Goal: Transaction & Acquisition: Subscribe to service/newsletter

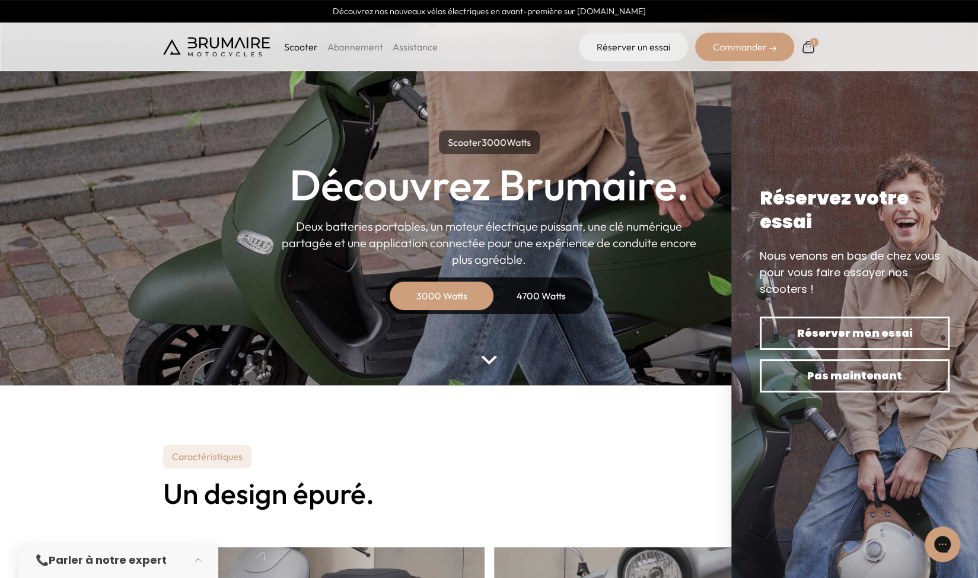
click at [357, 37] on div "Scooter Abonnement Assistance" at bounding box center [300, 47] width 275 height 28
click at [353, 44] on link "Abonnement" at bounding box center [355, 47] width 56 height 12
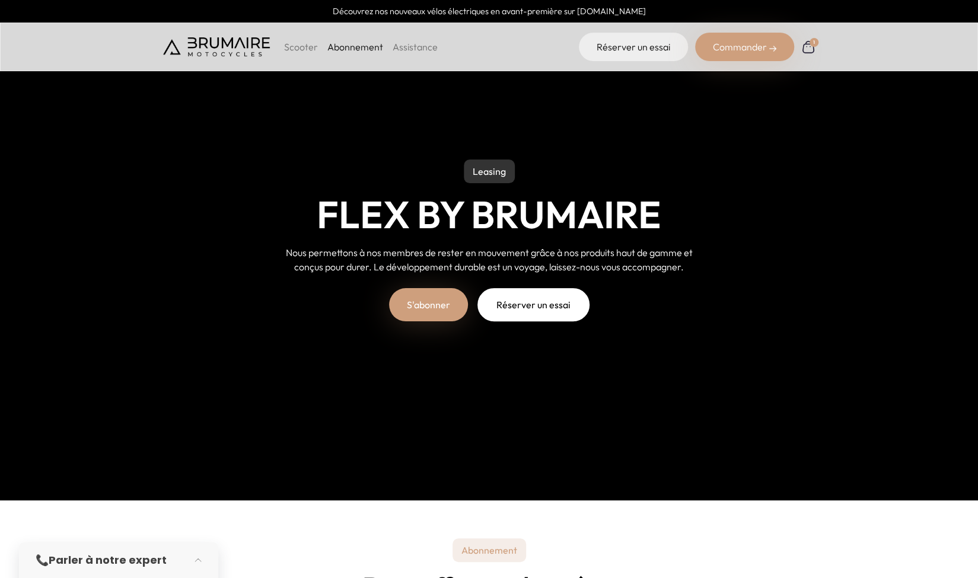
click at [421, 295] on link "S'abonner" at bounding box center [428, 304] width 79 height 33
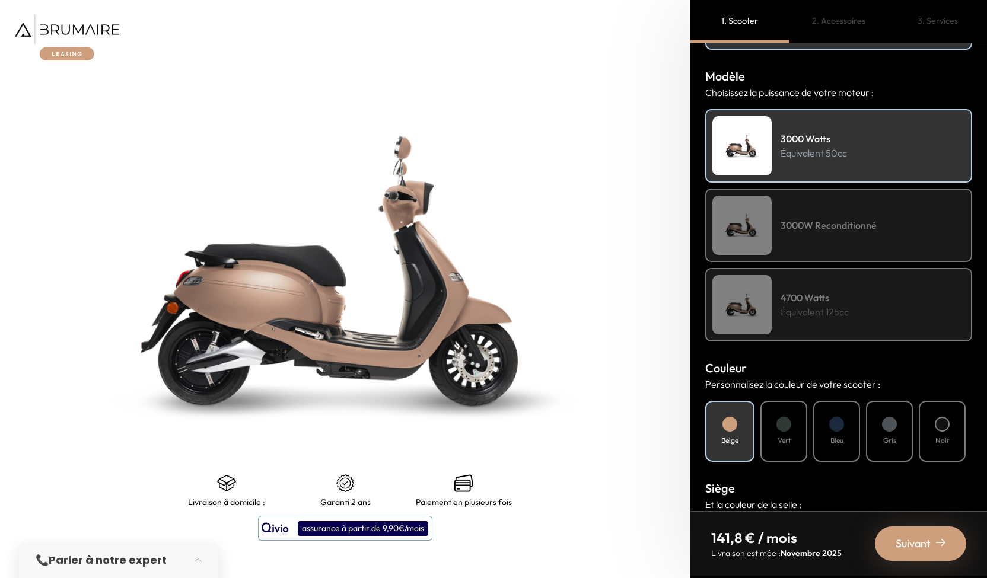
scroll to position [145, 0]
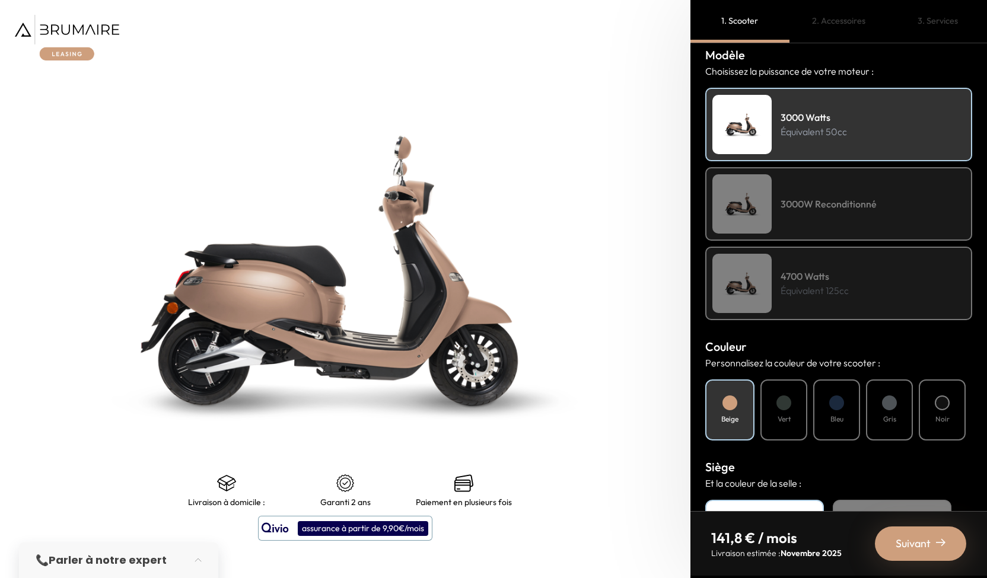
click at [847, 230] on div "3000W Reconditionné" at bounding box center [838, 204] width 267 height 74
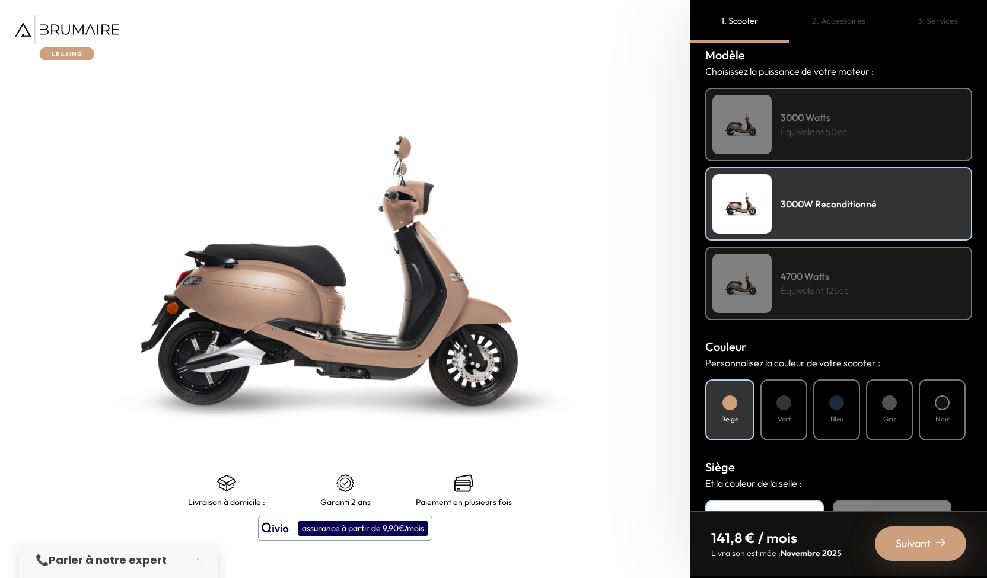
click at [848, 275] on h4 "4700 Watts" at bounding box center [815, 276] width 68 height 14
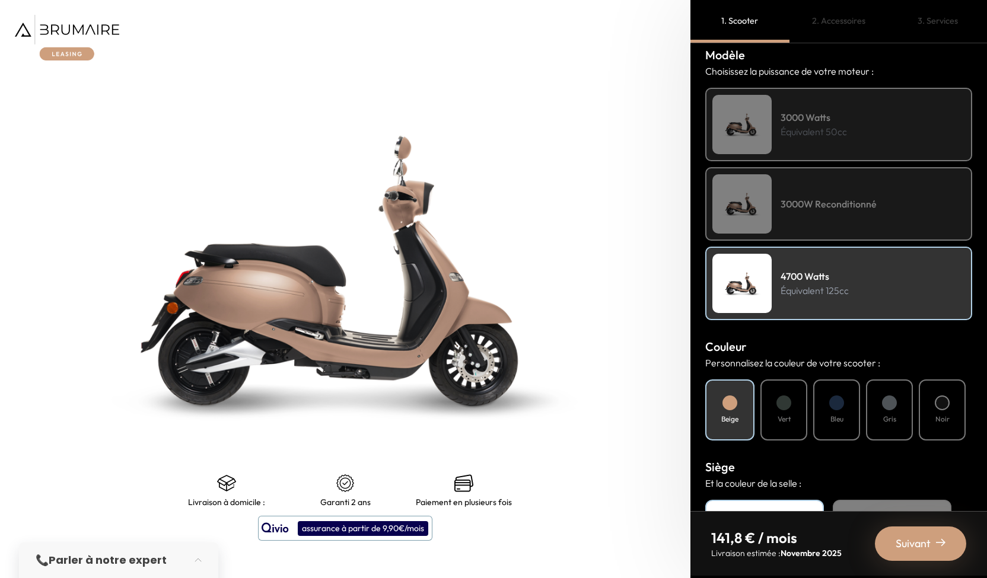
click at [852, 214] on div "3000W Reconditionné" at bounding box center [838, 204] width 267 height 74
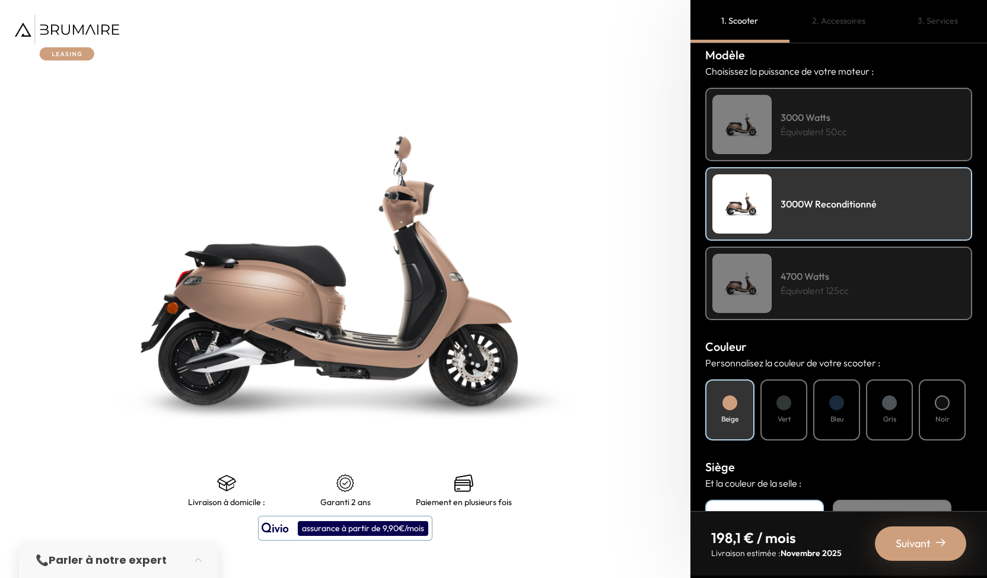
click at [840, 128] on p "Équivalent 50cc" at bounding box center [814, 132] width 66 height 14
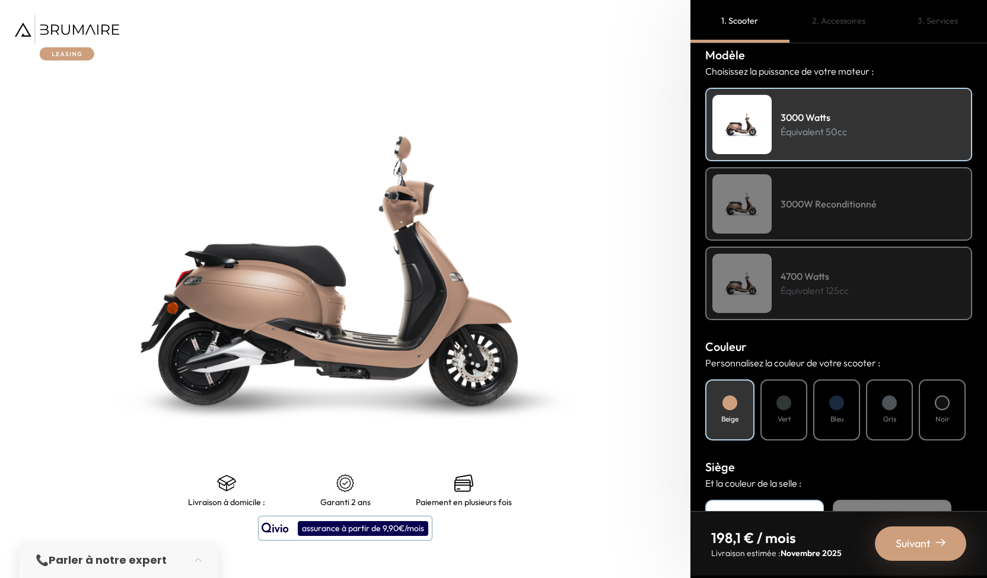
click at [851, 188] on div "3000W Reconditionné" at bounding box center [838, 204] width 267 height 74
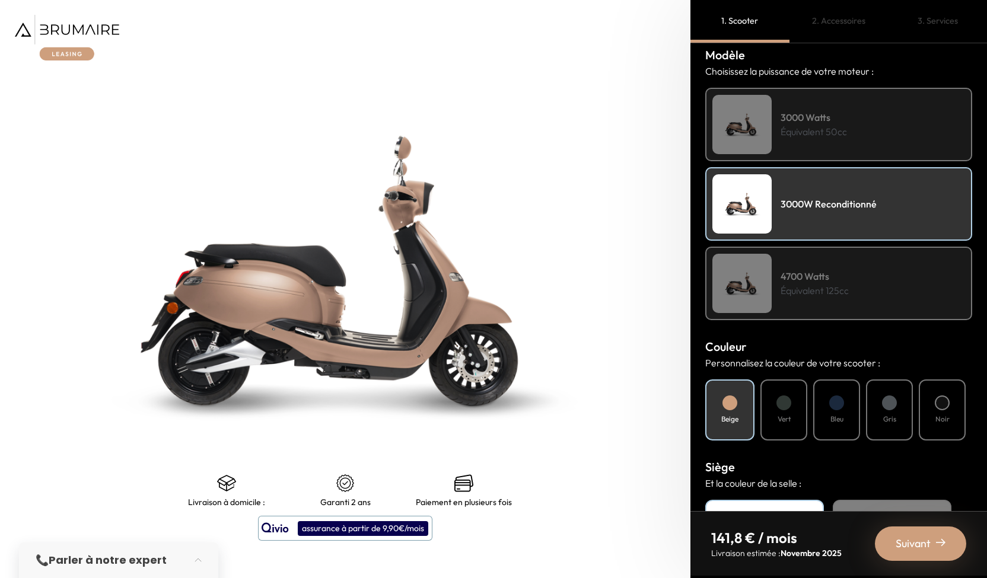
click at [850, 283] on div "4700 Watts Équivalent 125cc" at bounding box center [838, 284] width 267 height 74
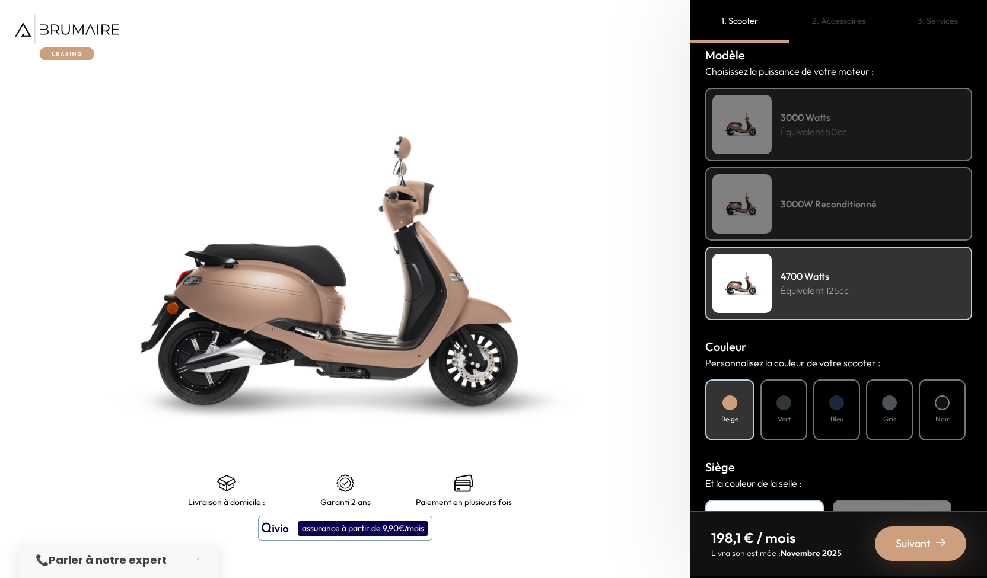
click at [841, 217] on div "3000W Reconditionné" at bounding box center [838, 204] width 267 height 74
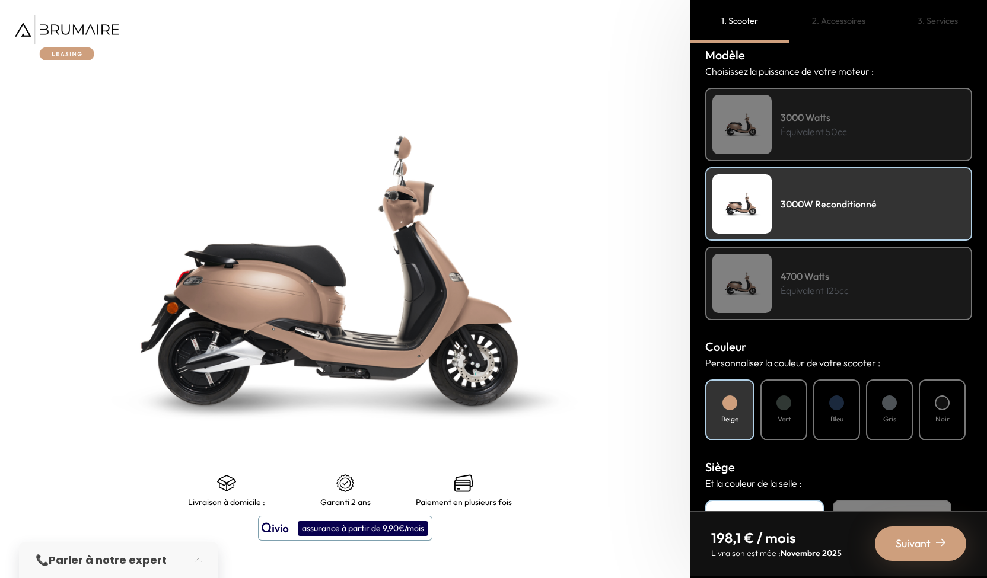
click at [839, 141] on div "3000 Watts Équivalent 50cc" at bounding box center [838, 125] width 267 height 74
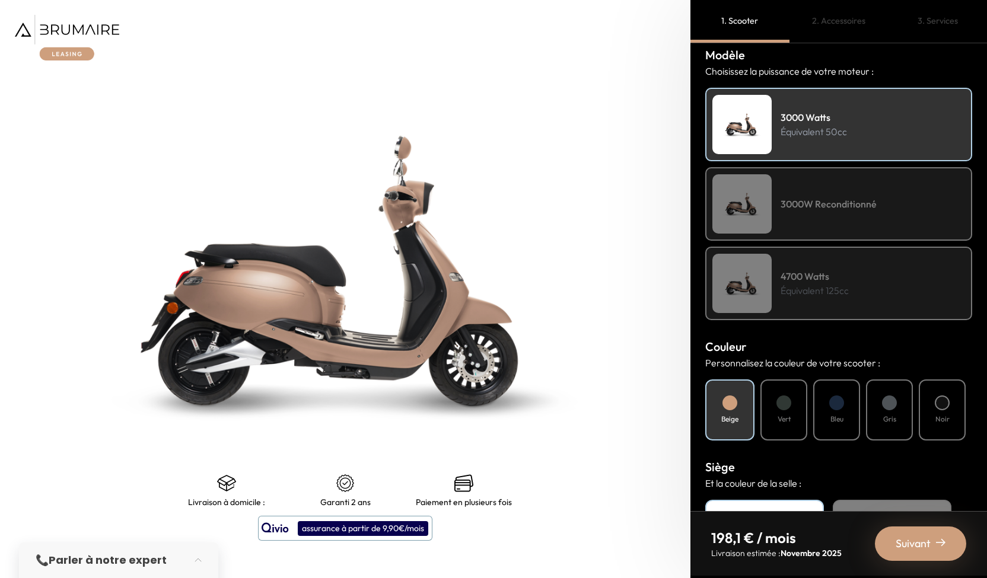
click at [852, 208] on h4 "3000W Reconditionné" at bounding box center [829, 204] width 96 height 14
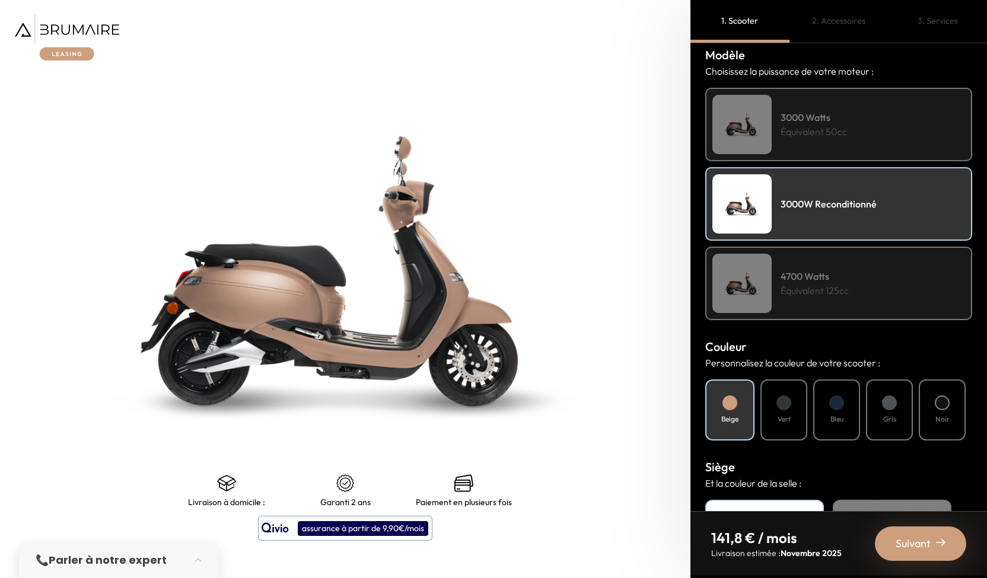
click at [861, 270] on div "4700 Watts Équivalent 125cc" at bounding box center [838, 284] width 267 height 74
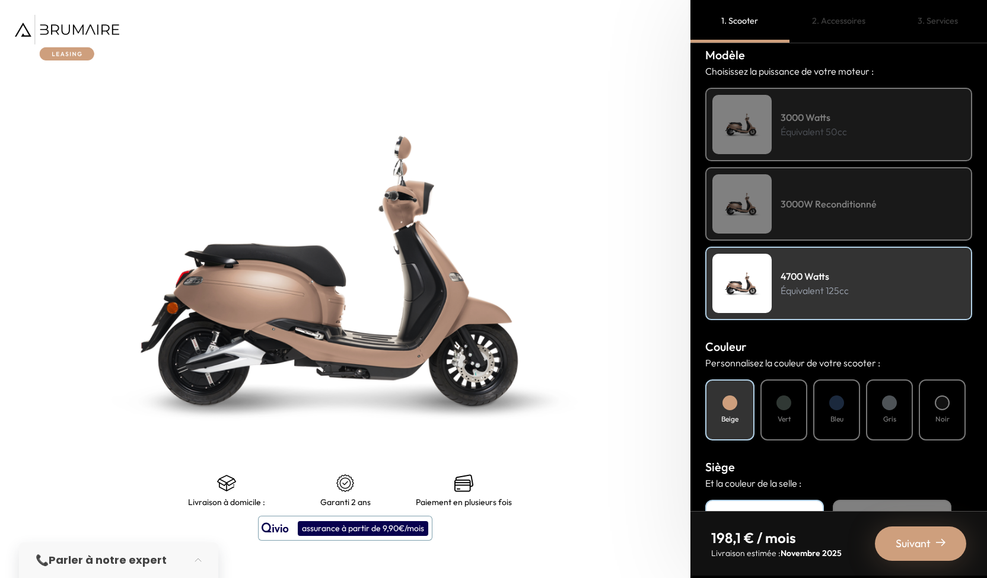
scroll to position [127, 0]
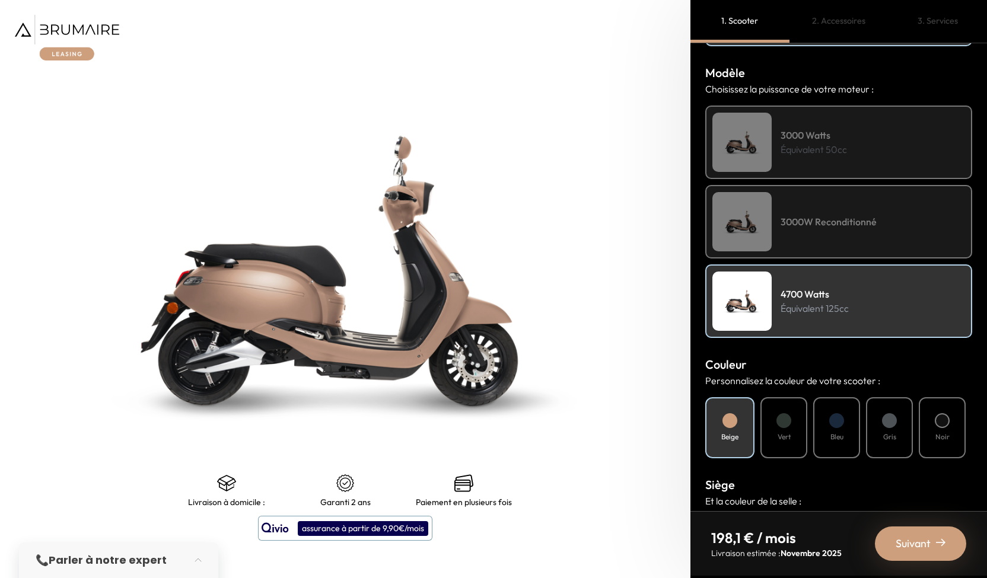
click at [871, 132] on div "3000 Watts Équivalent 50cc" at bounding box center [838, 143] width 267 height 74
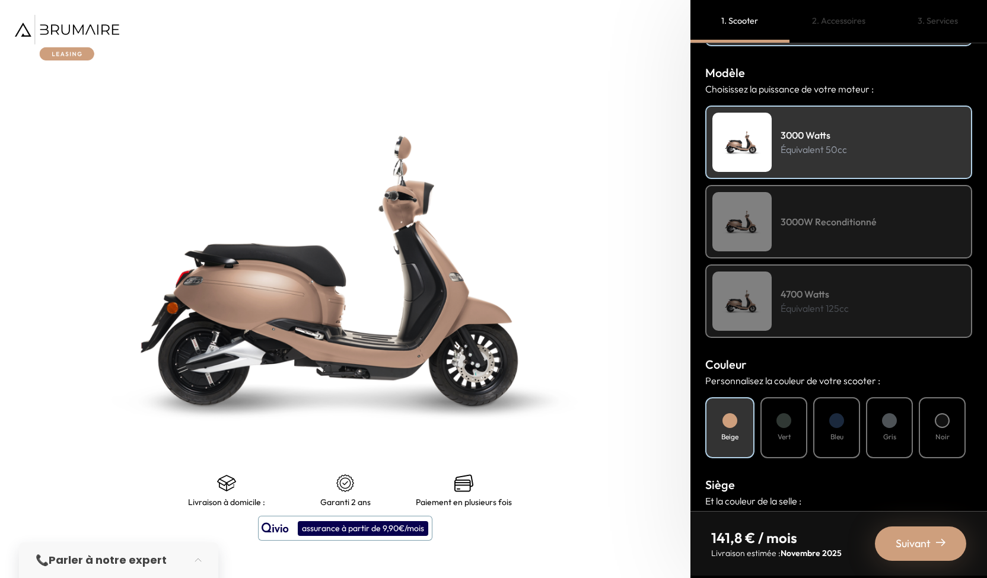
click at [855, 221] on h4 "3000W Reconditionné" at bounding box center [829, 222] width 96 height 14
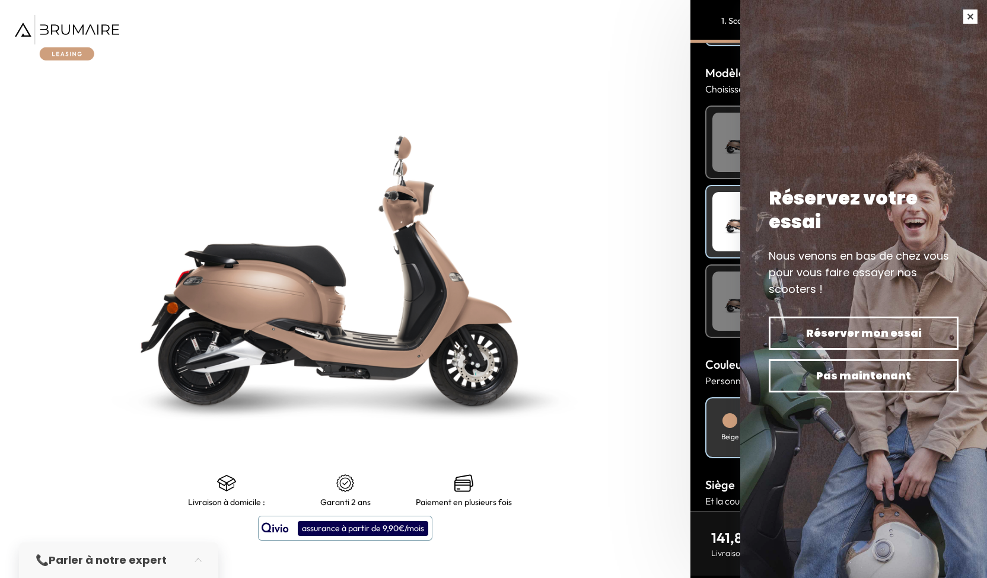
click at [971, 16] on button "button" at bounding box center [970, 16] width 33 height 33
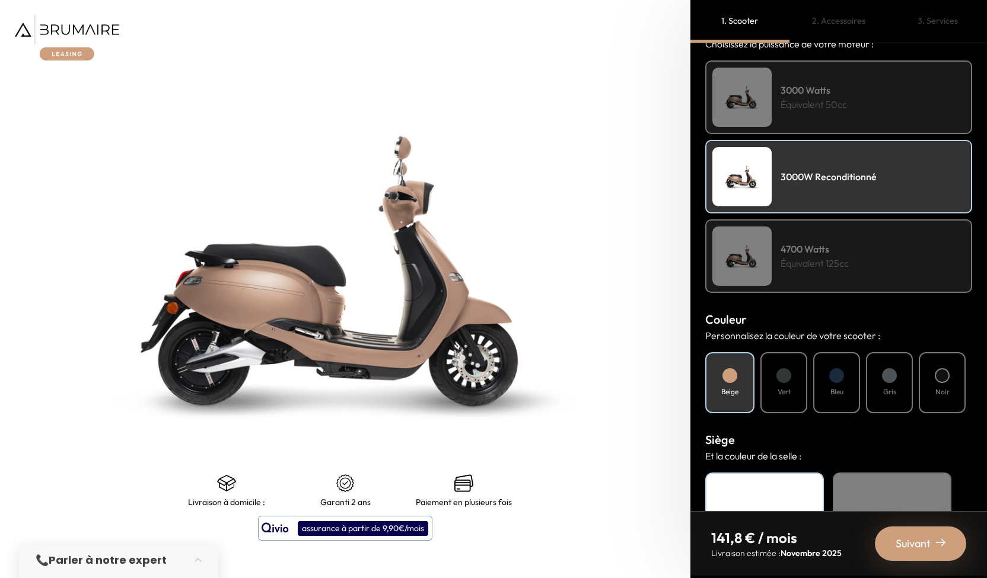
scroll to position [191, 0]
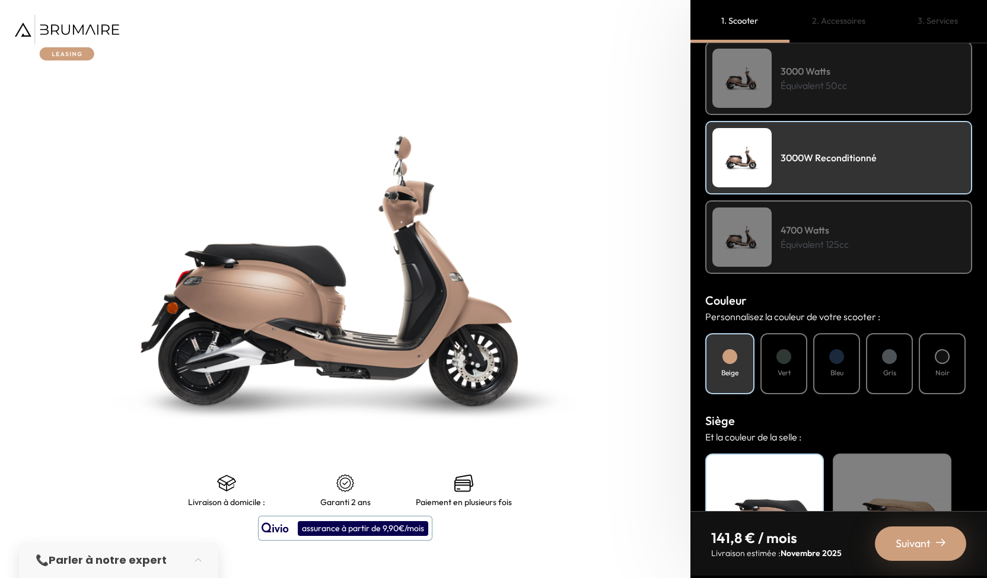
click at [921, 539] on span "Suivant" at bounding box center [913, 544] width 35 height 17
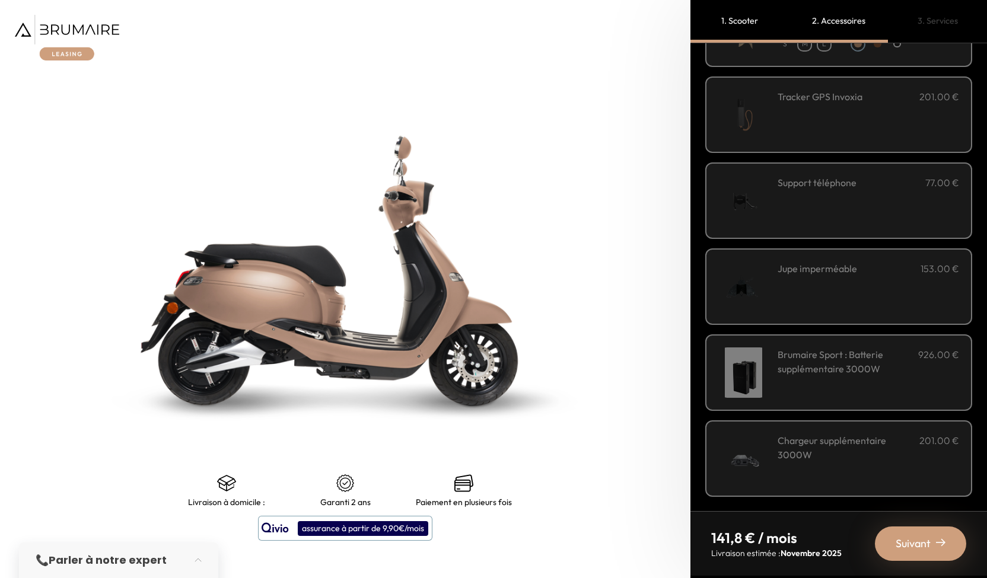
scroll to position [0, 0]
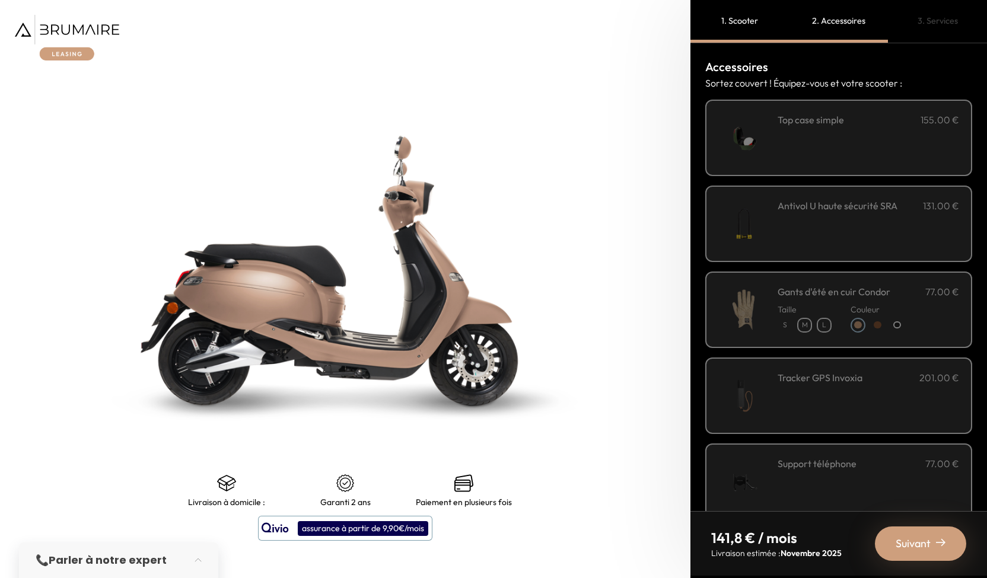
click at [918, 540] on span "Suivant" at bounding box center [913, 544] width 35 height 17
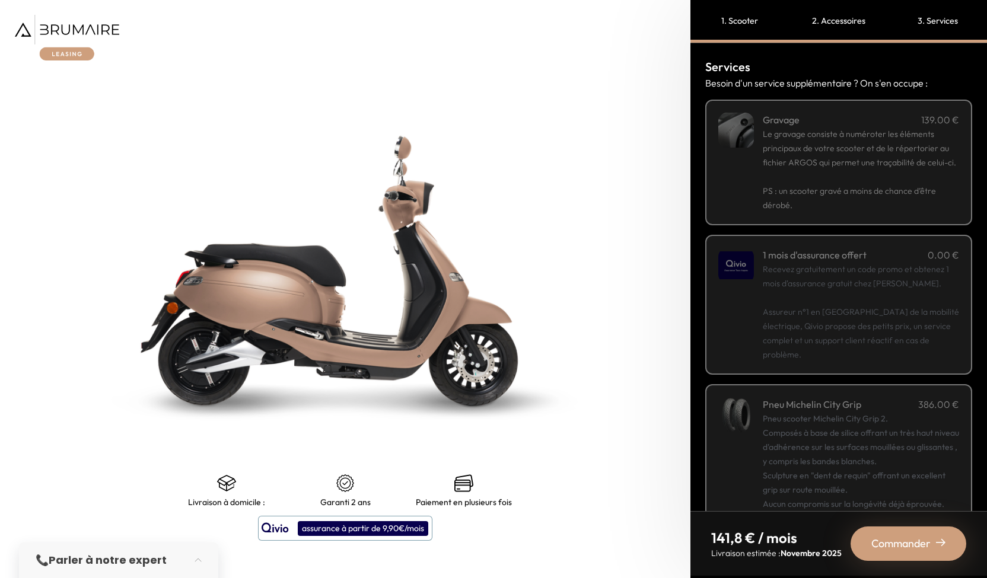
click at [746, 15] on div "1. Scooter" at bounding box center [740, 21] width 99 height 43
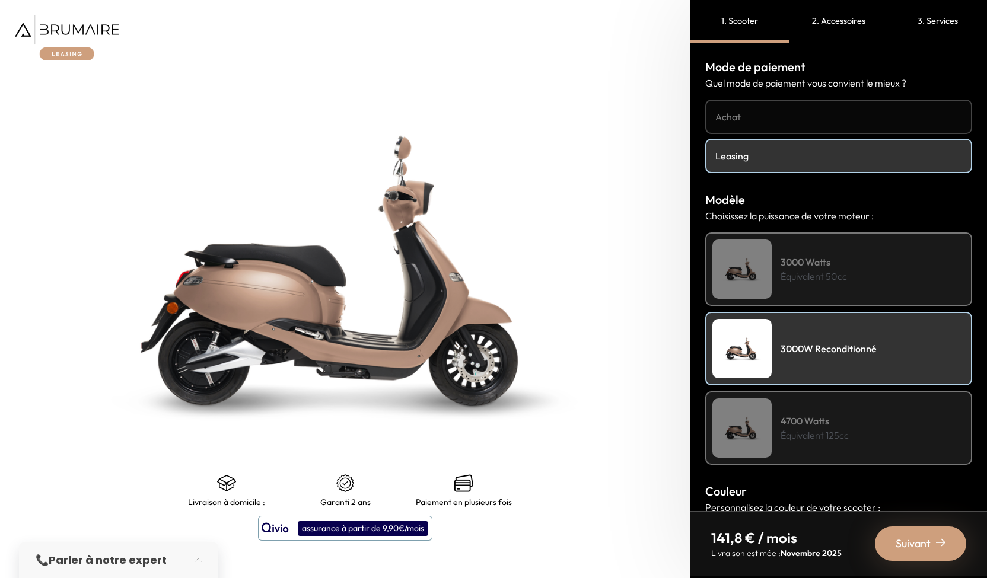
click at [804, 282] on p "Équivalent 50cc" at bounding box center [814, 276] width 66 height 14
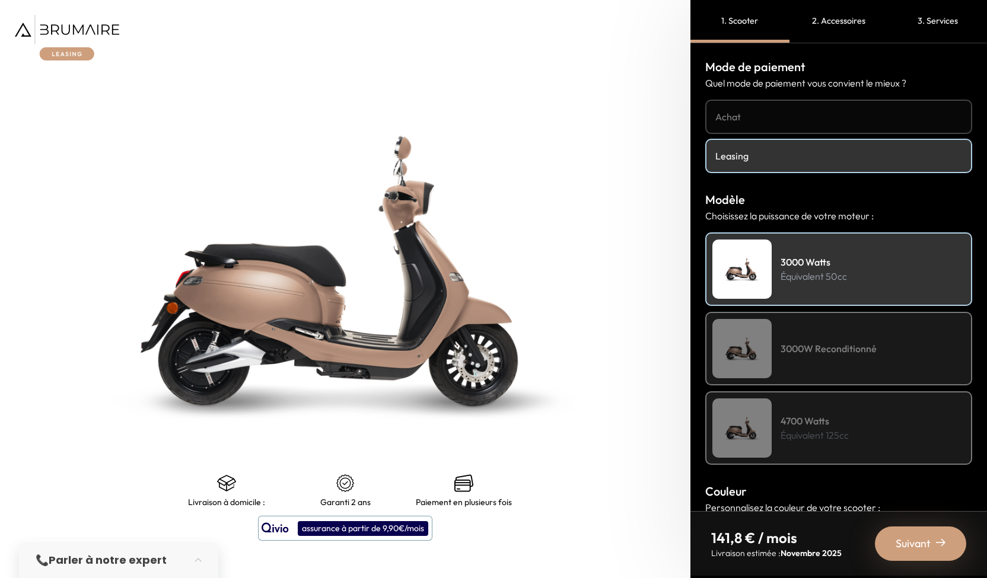
click at [803, 416] on h4 "4700 Watts" at bounding box center [815, 421] width 68 height 14
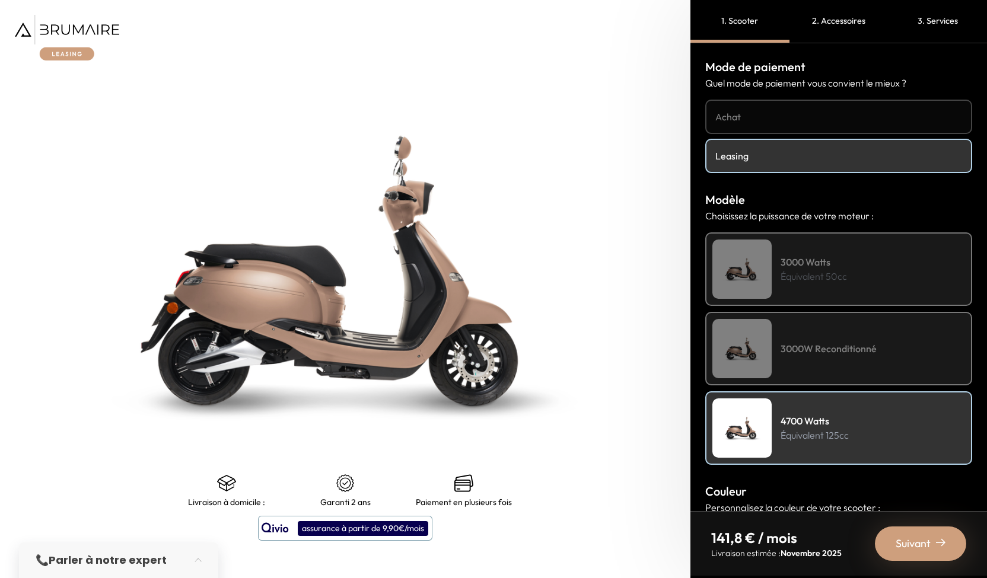
click at [815, 342] on h4 "3000W Reconditionné" at bounding box center [829, 349] width 96 height 14
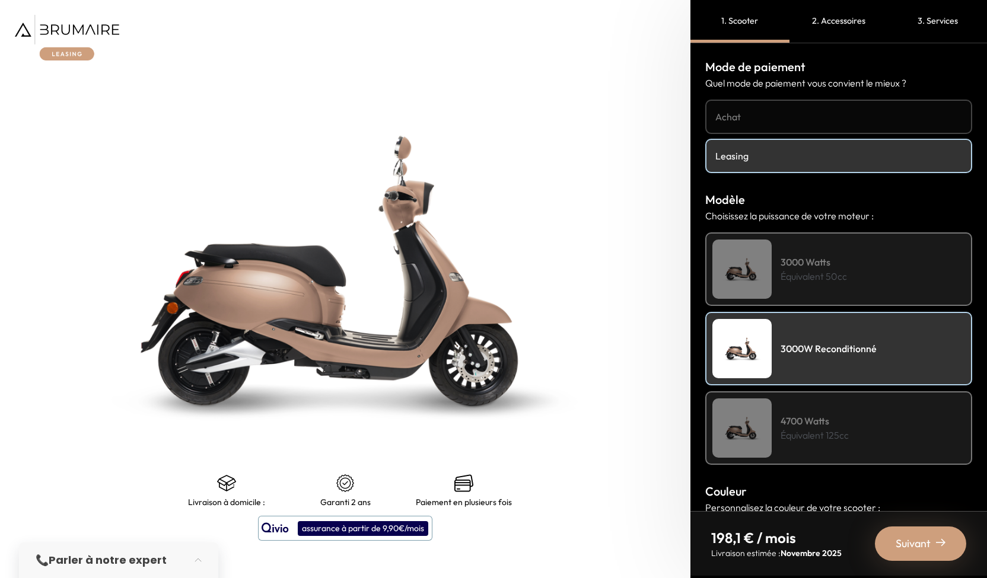
click at [807, 271] on p "Équivalent 50cc" at bounding box center [814, 276] width 66 height 14
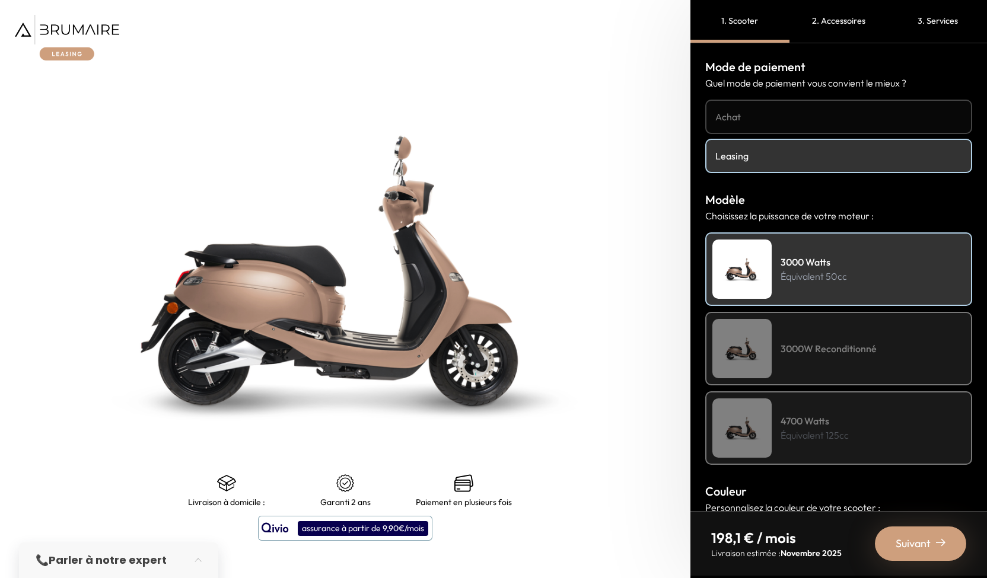
click at [853, 430] on div "4700 Watts Équivalent 125cc" at bounding box center [838, 429] width 267 height 74
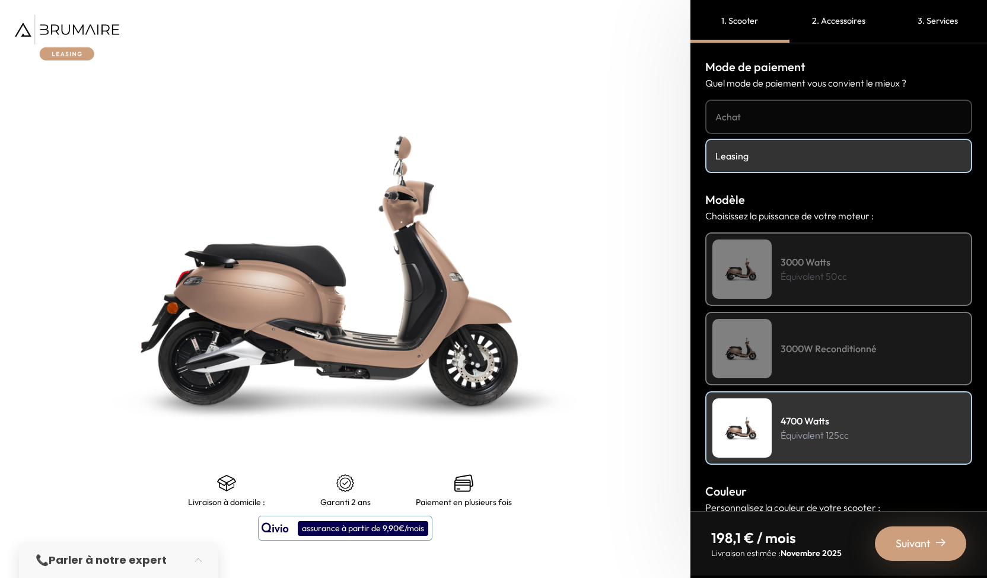
click at [813, 281] on p "Équivalent 50cc" at bounding box center [814, 276] width 66 height 14
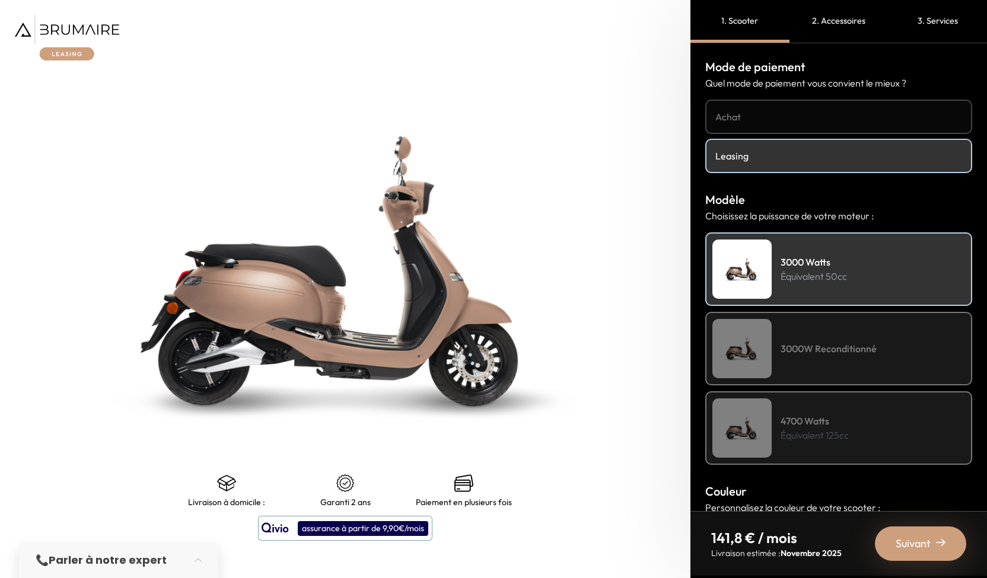
click at [930, 542] on span "Suivant" at bounding box center [913, 544] width 35 height 17
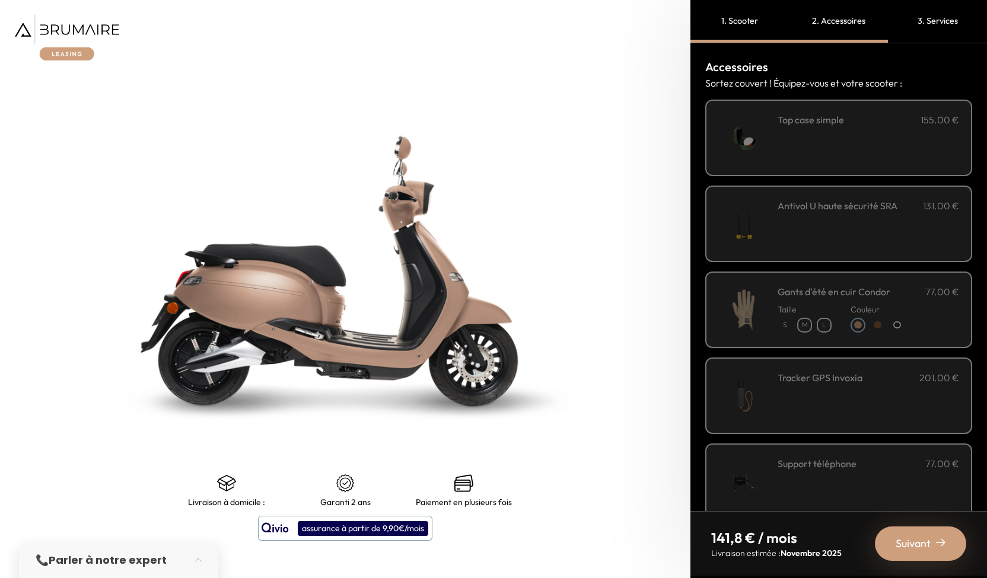
click at [739, 17] on div "1. Scooter" at bounding box center [740, 21] width 99 height 43
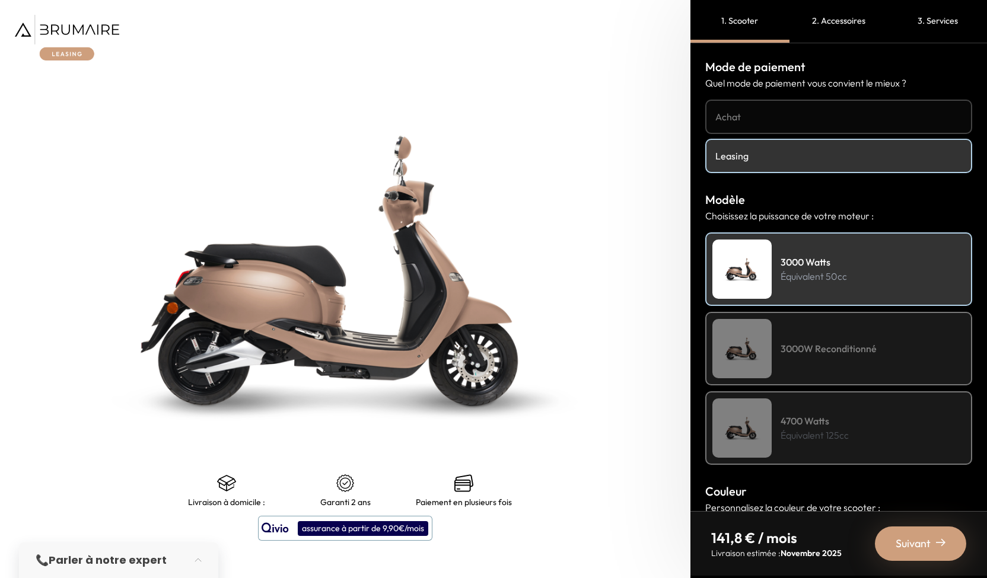
click at [743, 111] on h4 "Achat" at bounding box center [838, 117] width 247 height 14
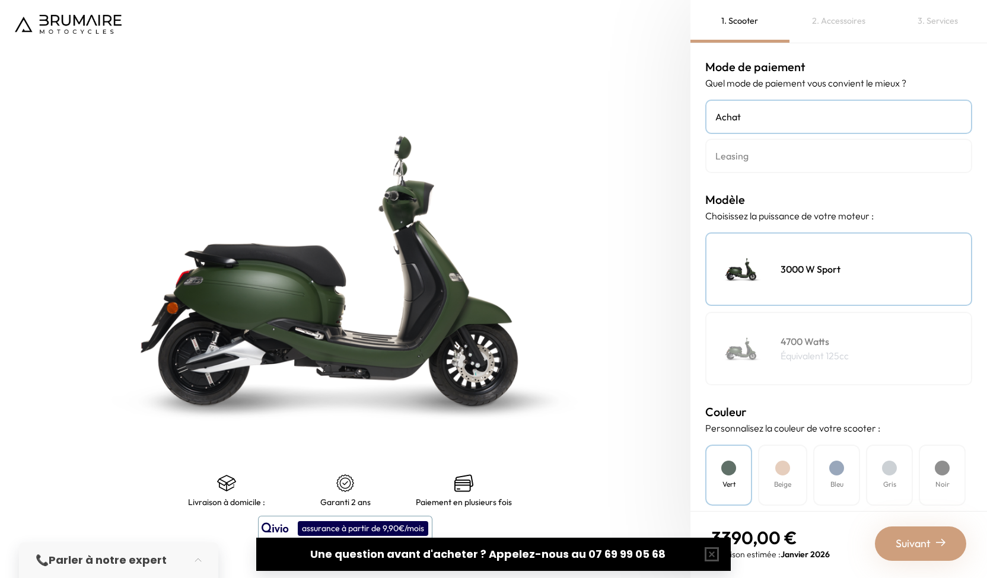
click at [858, 236] on div "3000 W Sport" at bounding box center [838, 270] width 267 height 74
click at [839, 20] on div "2. Accessoires" at bounding box center [839, 21] width 99 height 43
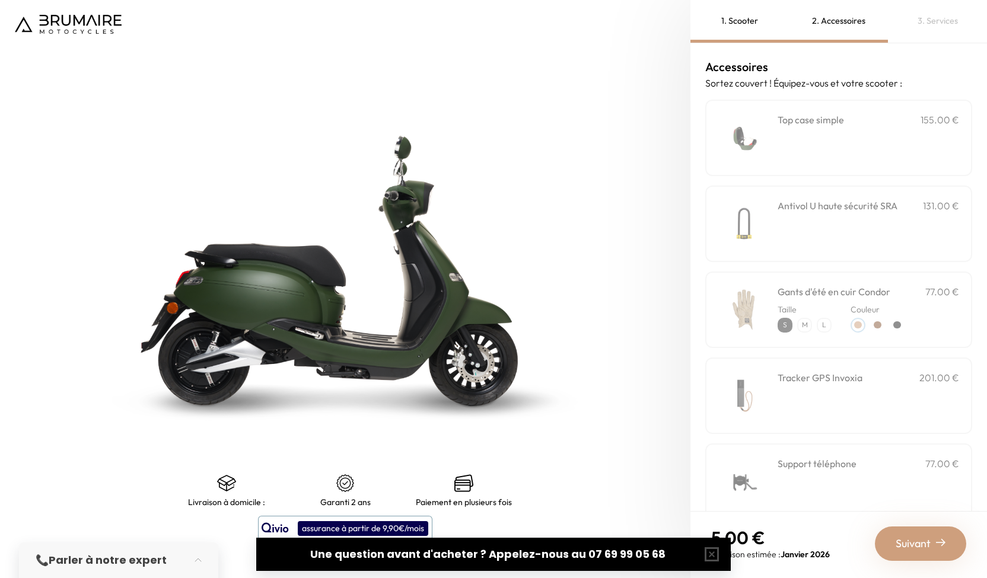
click at [943, 21] on div "3. Services" at bounding box center [937, 21] width 99 height 43
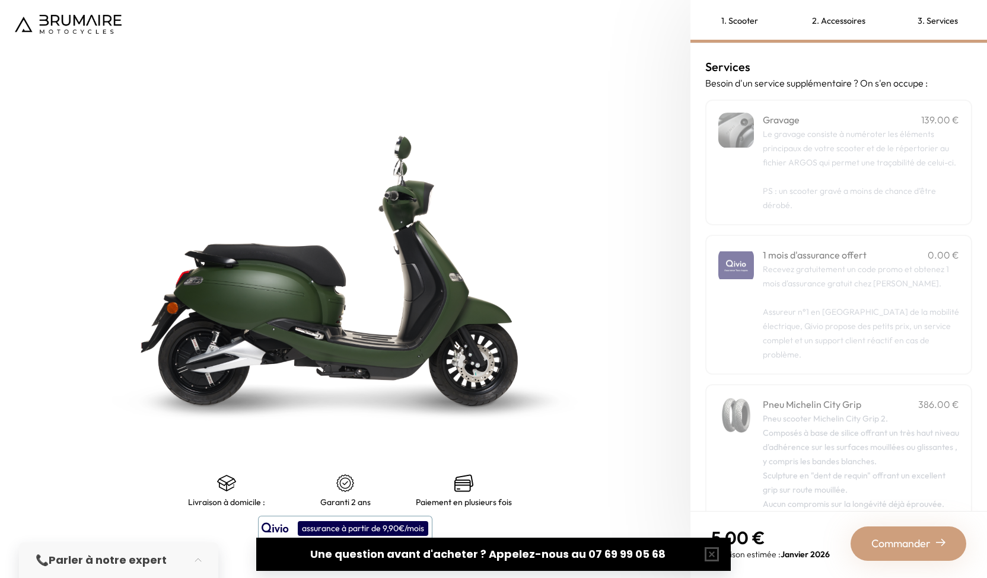
click at [753, 28] on div "1. Scooter" at bounding box center [740, 21] width 99 height 43
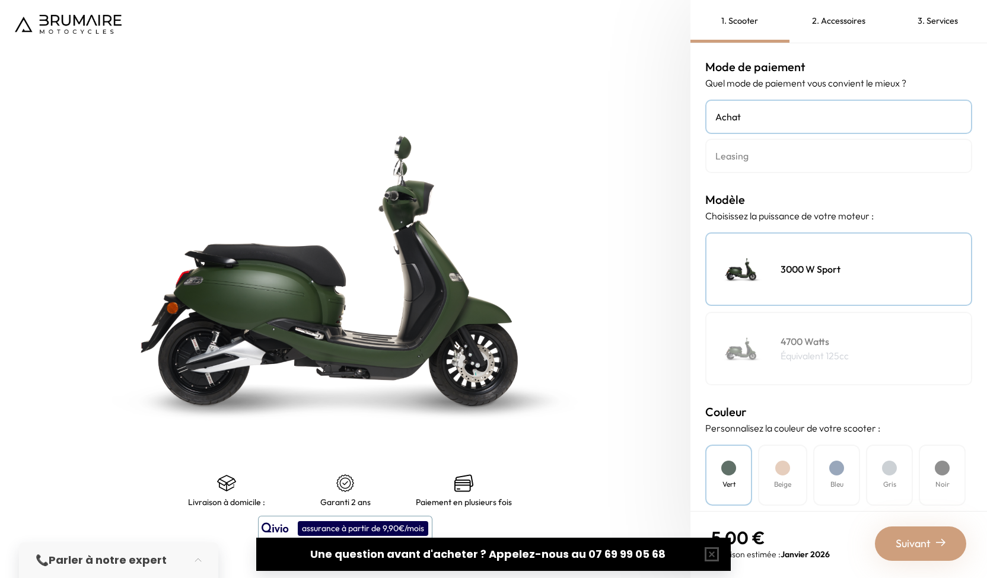
click at [763, 166] on link "Leasing" at bounding box center [838, 156] width 267 height 34
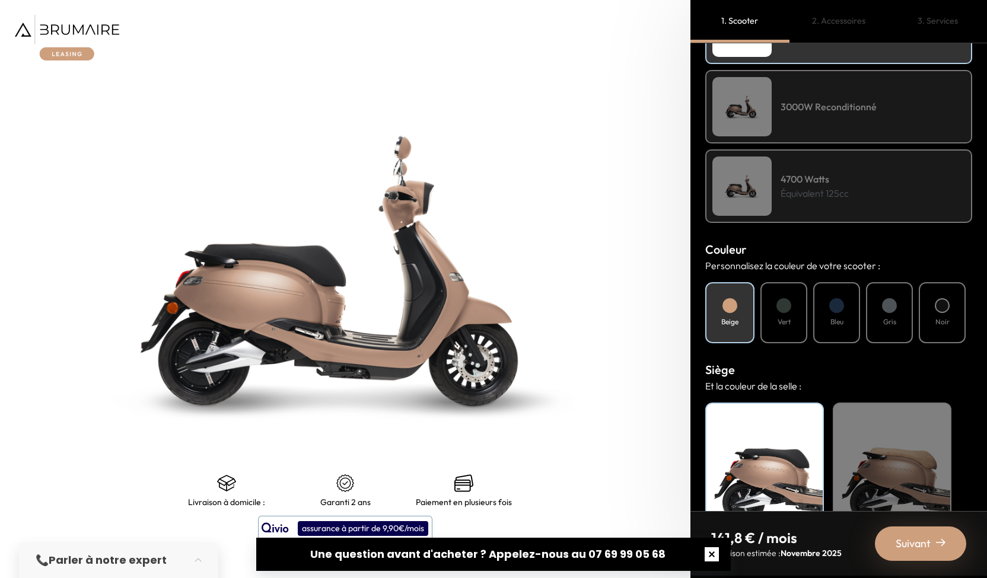
click at [707, 557] on button "button" at bounding box center [712, 555] width 38 height 38
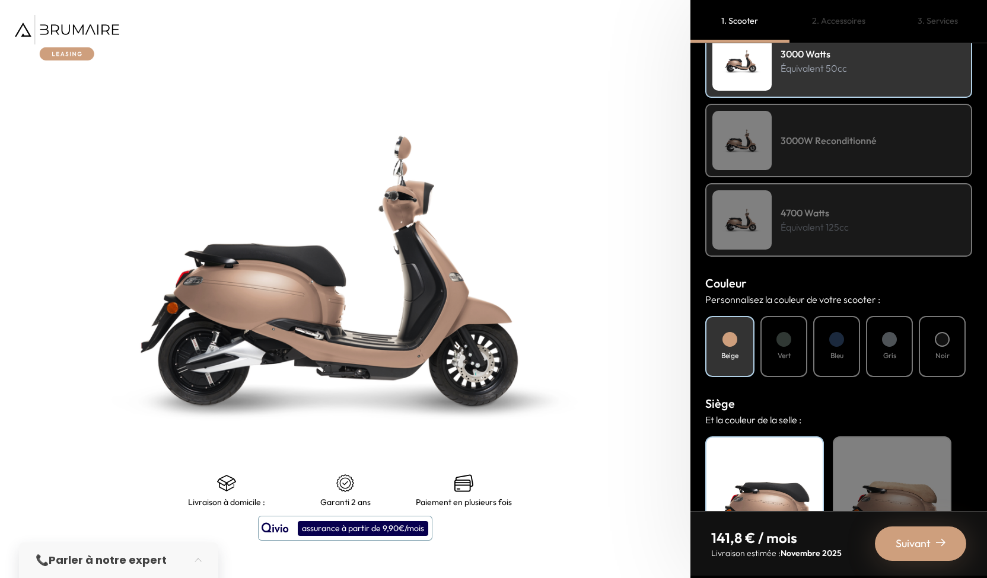
scroll to position [163, 0]
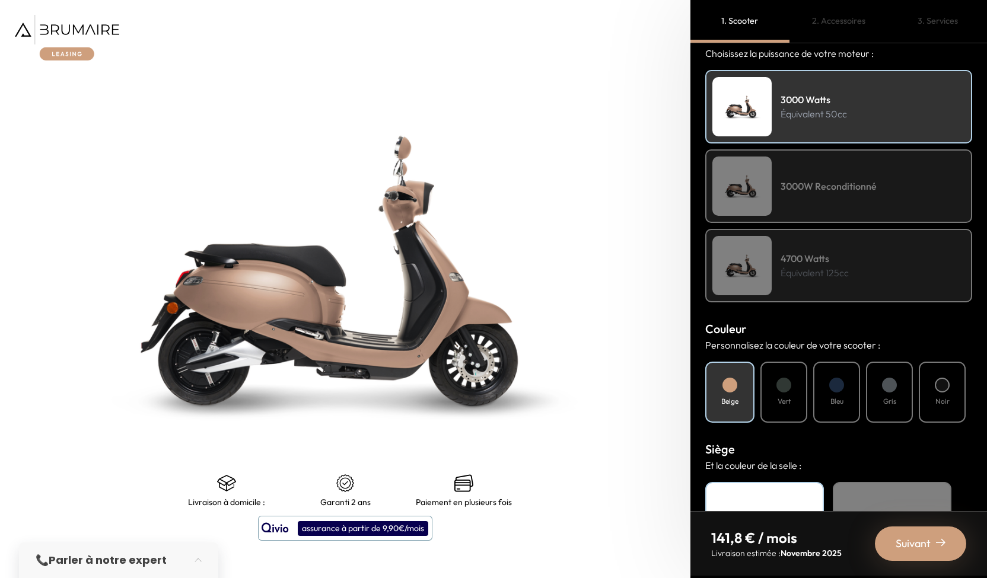
click at [904, 551] on span "Suivant" at bounding box center [913, 544] width 35 height 17
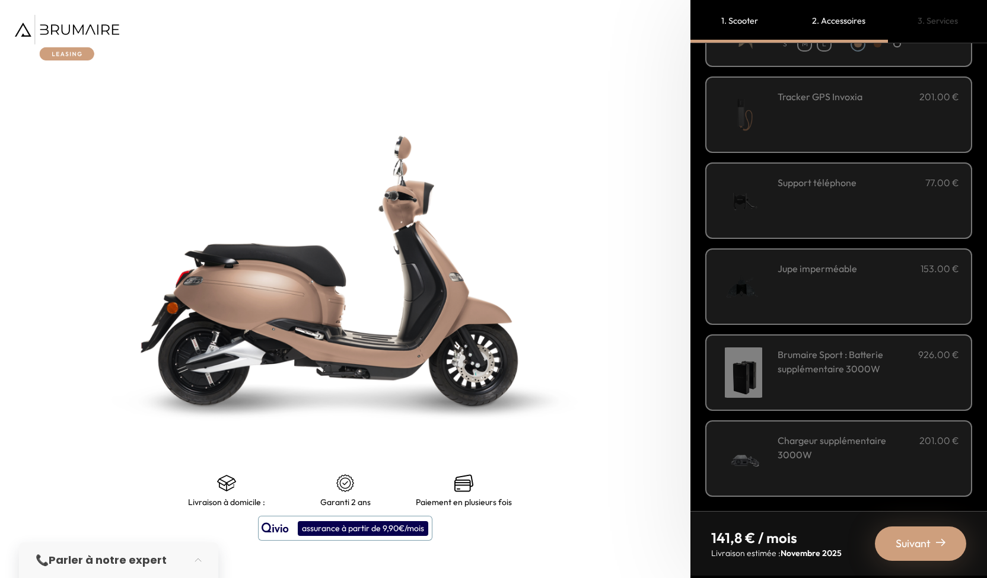
scroll to position [0, 0]
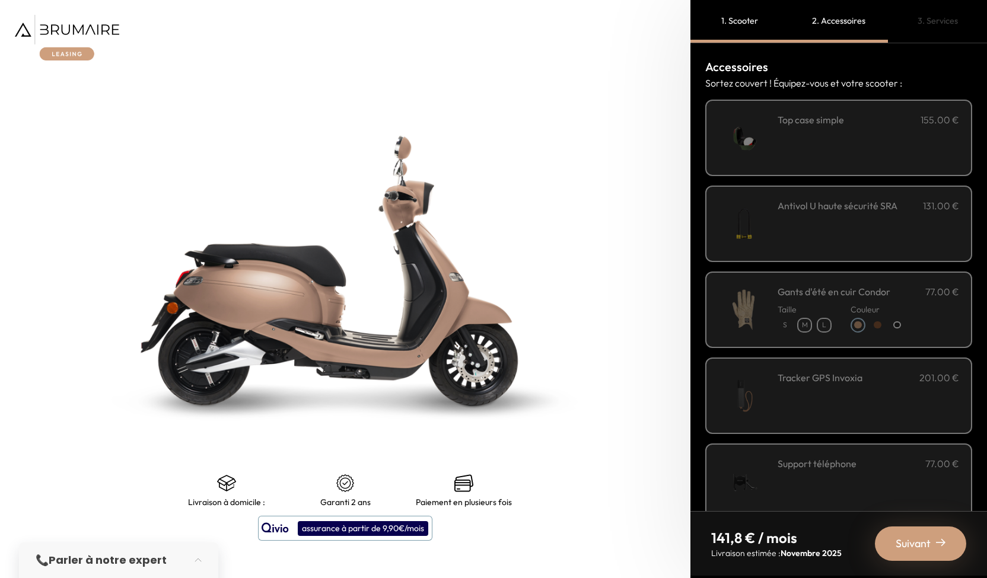
click at [927, 548] on span "Suivant" at bounding box center [913, 544] width 35 height 17
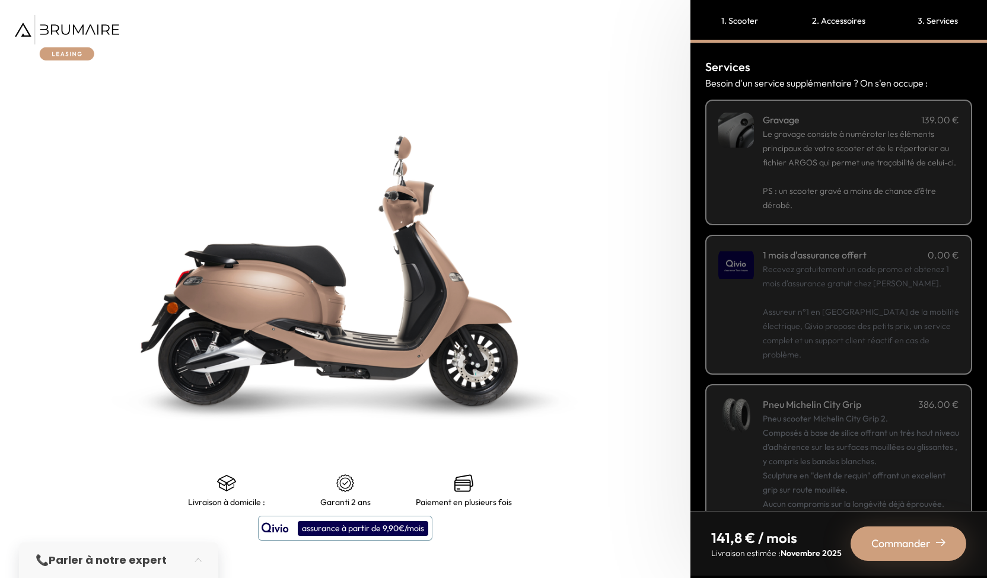
click at [737, 21] on div "1. Scooter" at bounding box center [740, 21] width 99 height 43
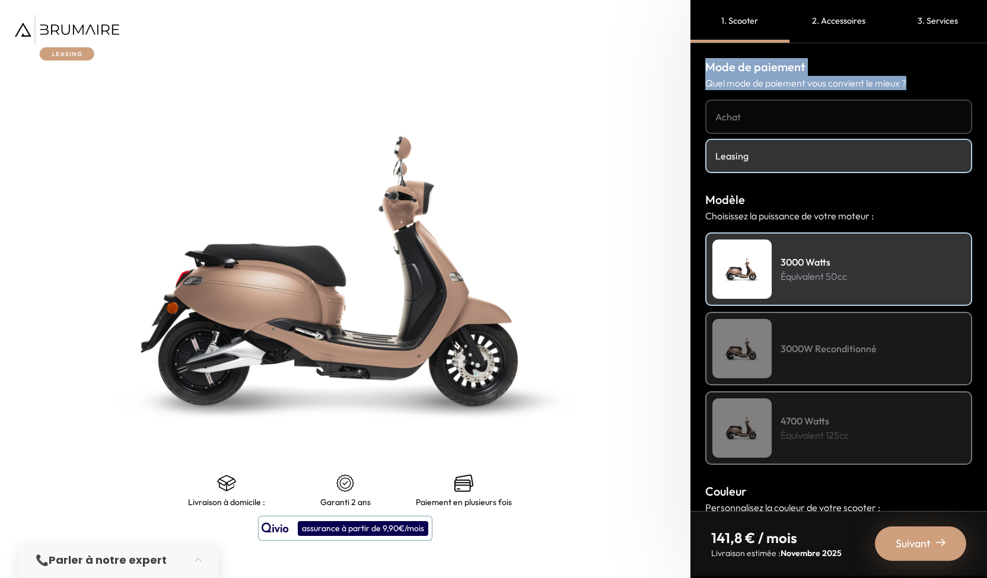
drag, startPoint x: 698, startPoint y: 64, endPoint x: 925, endPoint y: 82, distance: 227.4
click at [925, 82] on div "Mode de paiement Quel mode de paiement vous convient le mieux ? Achat Leasing M…" at bounding box center [839, 277] width 297 height 468
click at [925, 82] on p "Quel mode de paiement vous convient le mieux ?" at bounding box center [838, 83] width 267 height 14
drag, startPoint x: 698, startPoint y: 66, endPoint x: 927, endPoint y: 88, distance: 229.5
click at [927, 88] on div "Mode de paiement Quel mode de paiement vous convient le mieux ? Achat Leasing M…" at bounding box center [839, 277] width 297 height 468
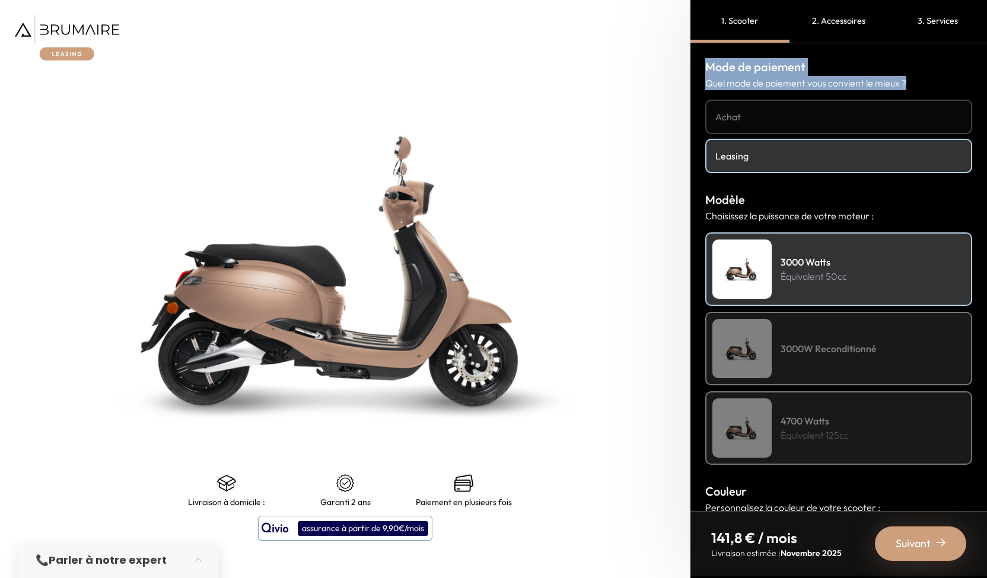
click at [927, 88] on p "Quel mode de paiement vous convient le mieux ?" at bounding box center [838, 83] width 267 height 14
click at [882, 340] on div "3000W Reconditionné" at bounding box center [838, 349] width 267 height 74
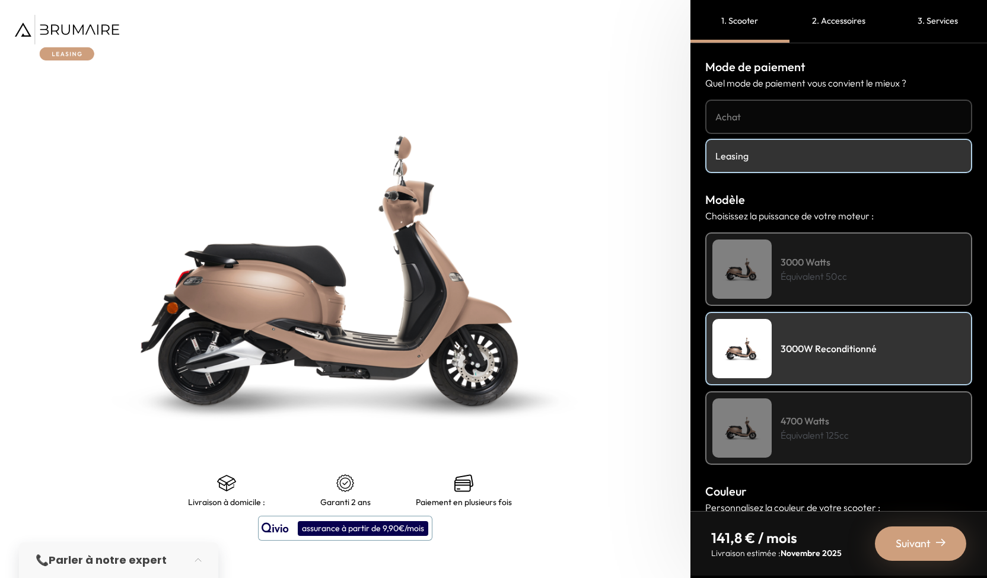
click at [870, 438] on div "4700 Watts Équivalent 125cc" at bounding box center [838, 429] width 267 height 74
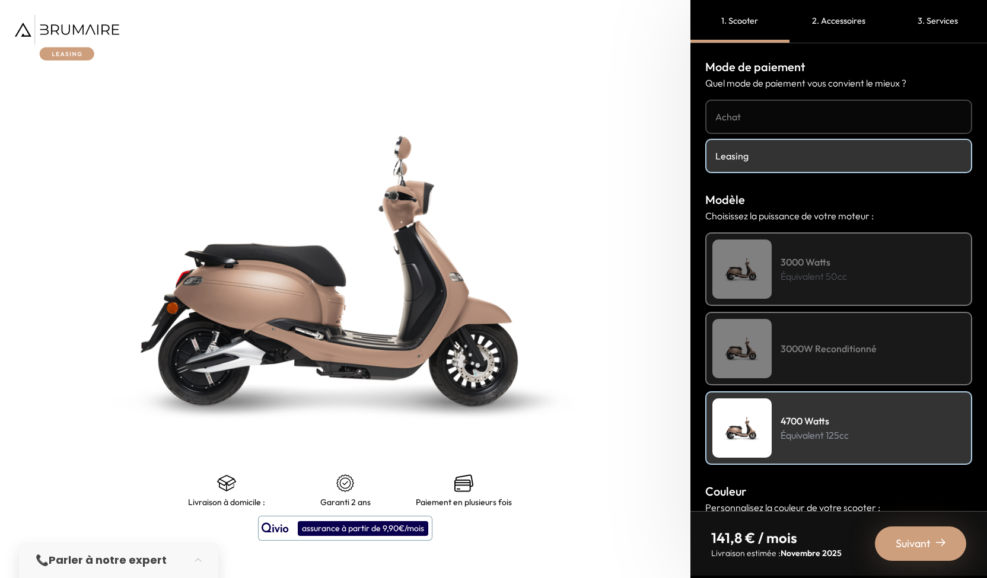
click at [893, 358] on div "3000W Reconditionné" at bounding box center [838, 349] width 267 height 74
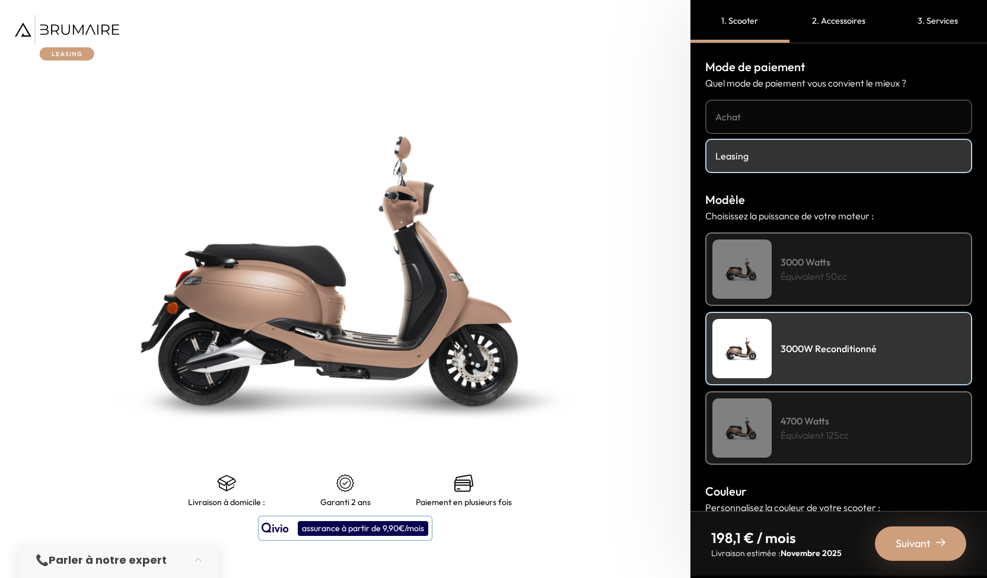
scroll to position [58, 0]
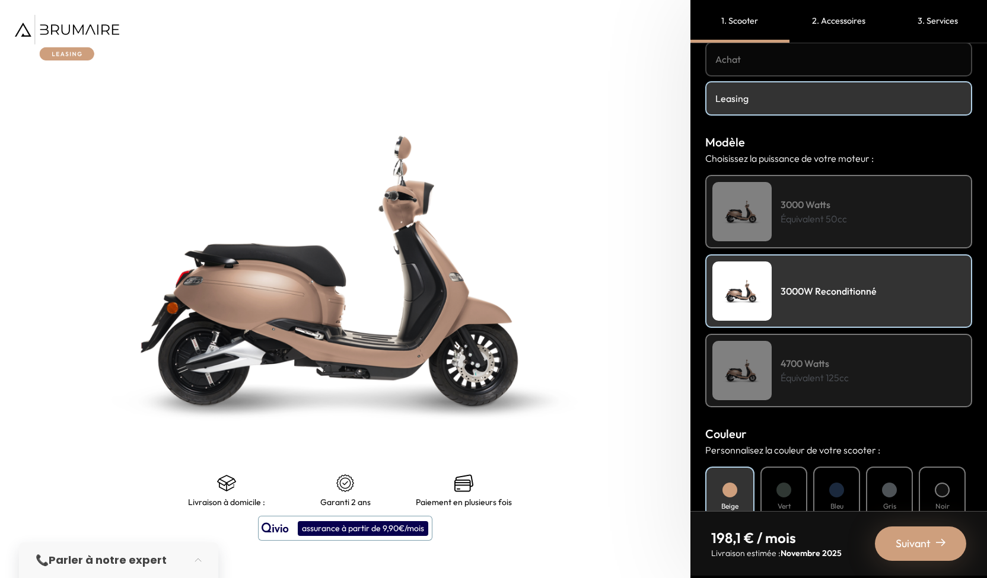
click at [925, 555] on div "Suivant" at bounding box center [920, 544] width 91 height 34
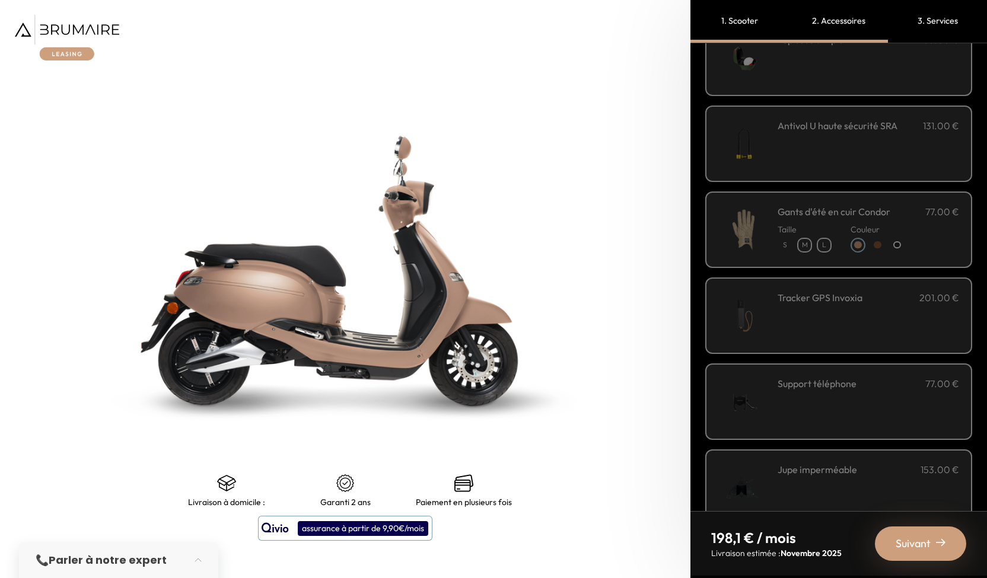
scroll to position [0, 0]
